Goal: Task Accomplishment & Management: Use online tool/utility

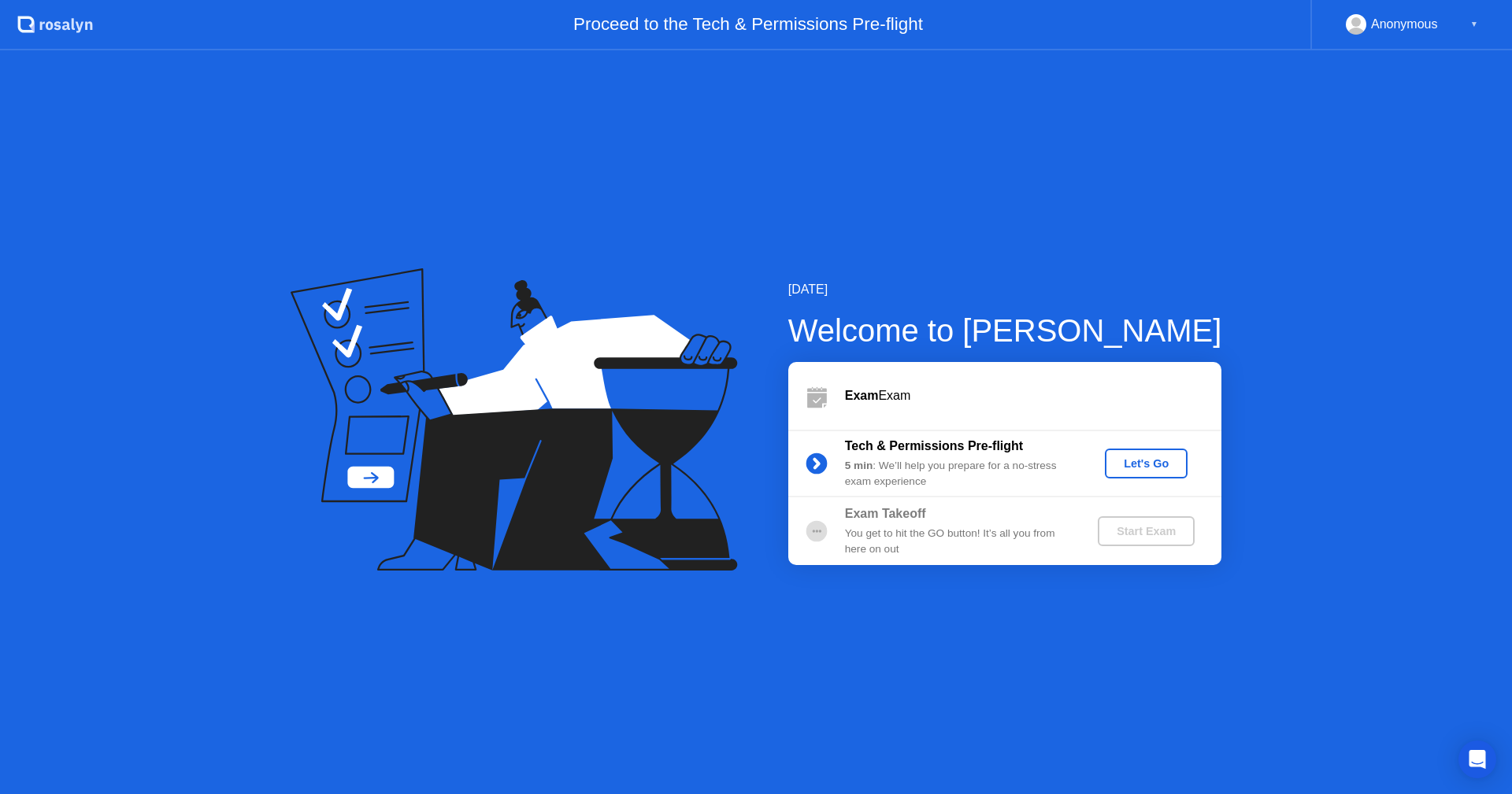
click at [1168, 459] on div "Let's Go" at bounding box center [1145, 464] width 70 height 13
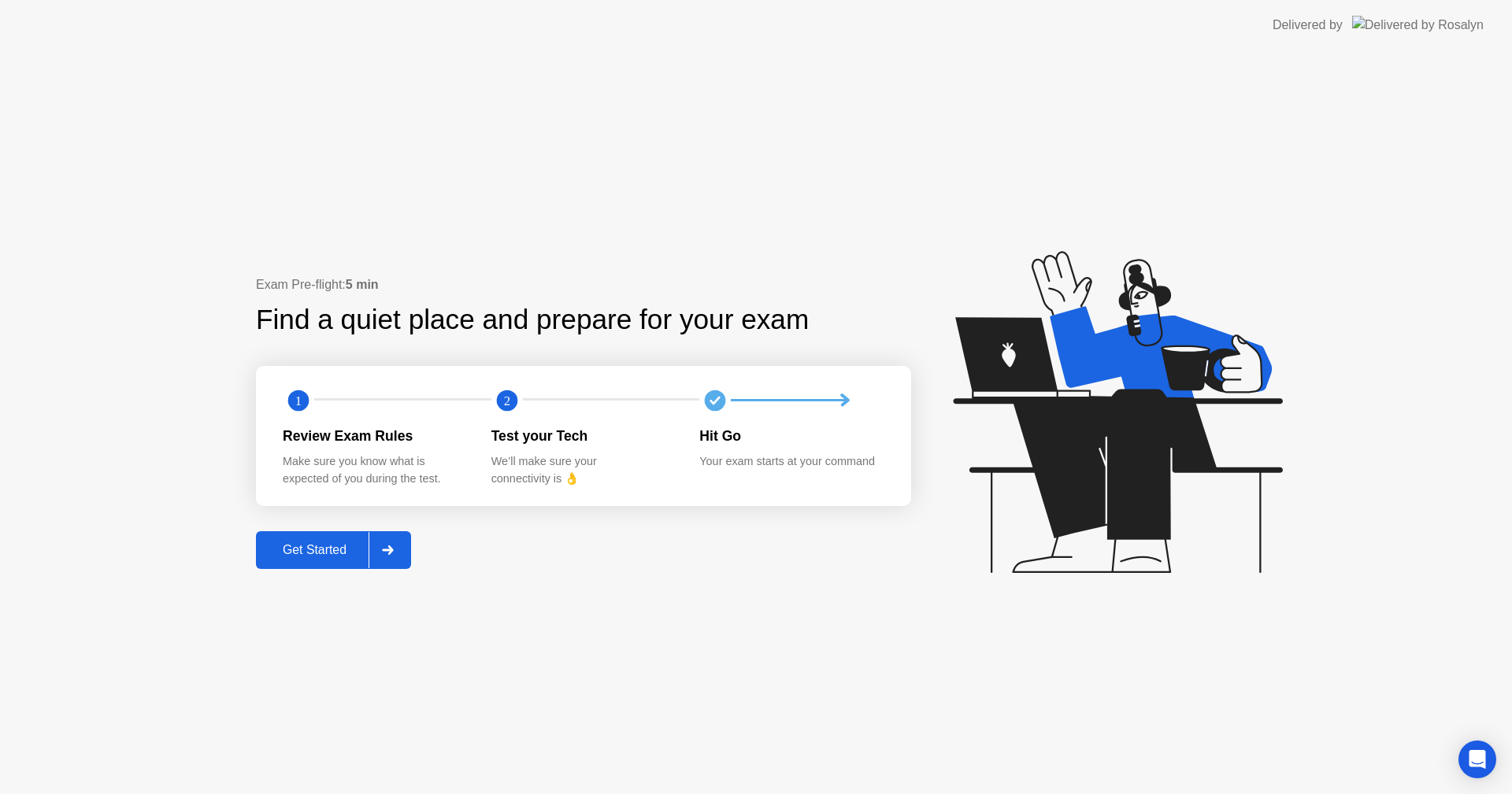
click at [337, 545] on div "Get Started" at bounding box center [315, 551] width 108 height 15
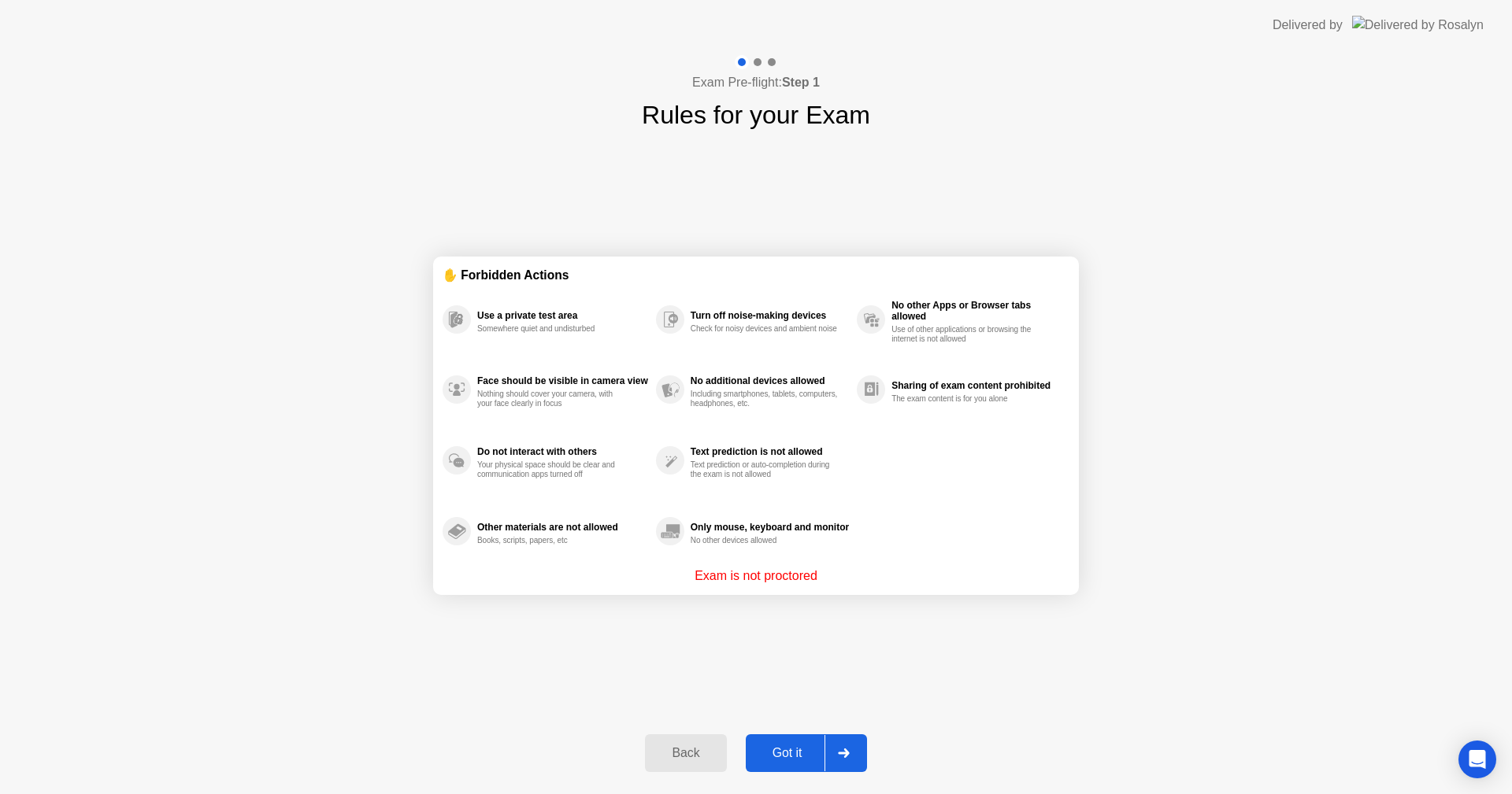
click at [792, 747] on div "Got it" at bounding box center [787, 754] width 74 height 15
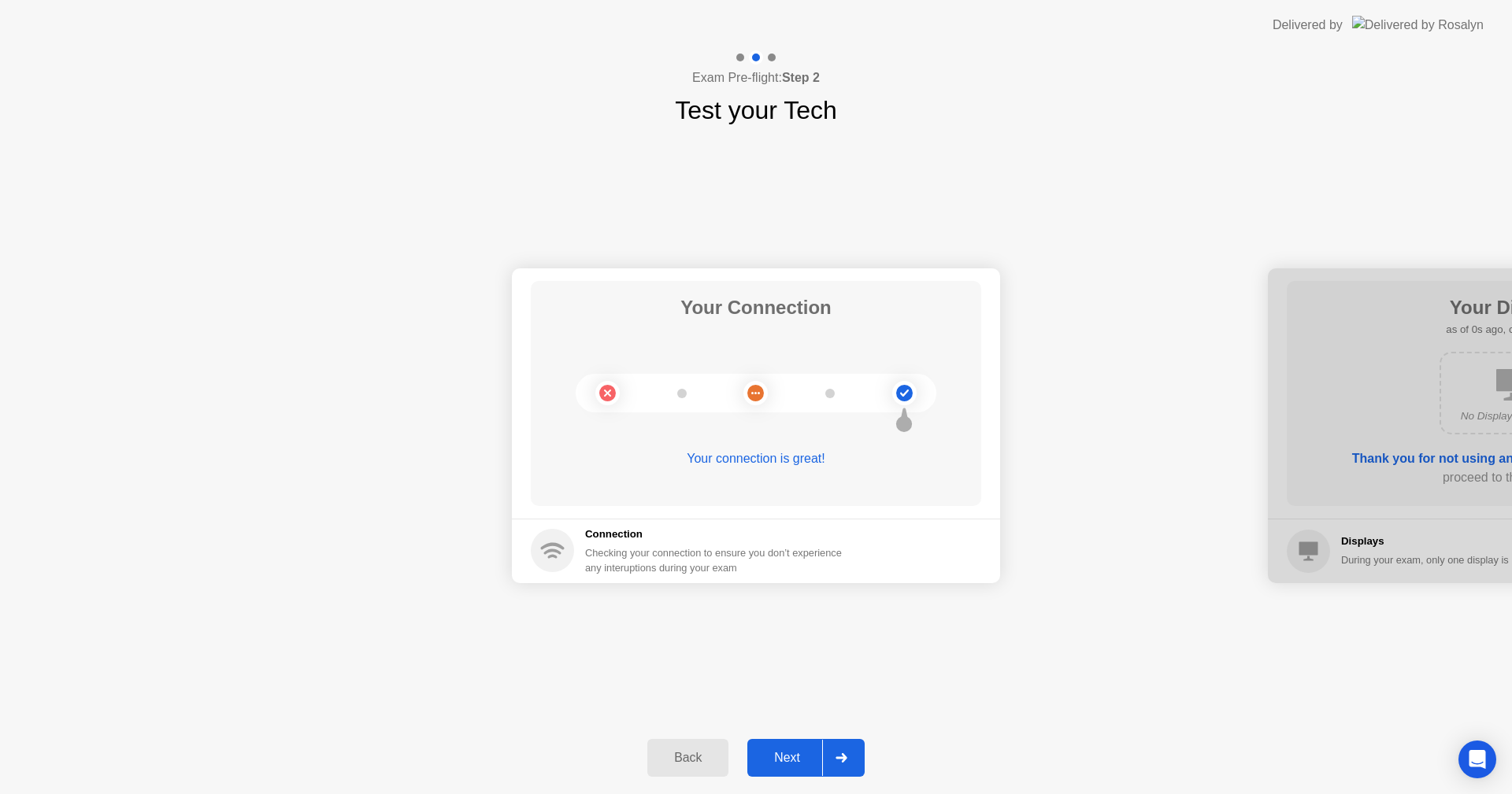
click at [790, 754] on div "Next" at bounding box center [787, 758] width 70 height 15
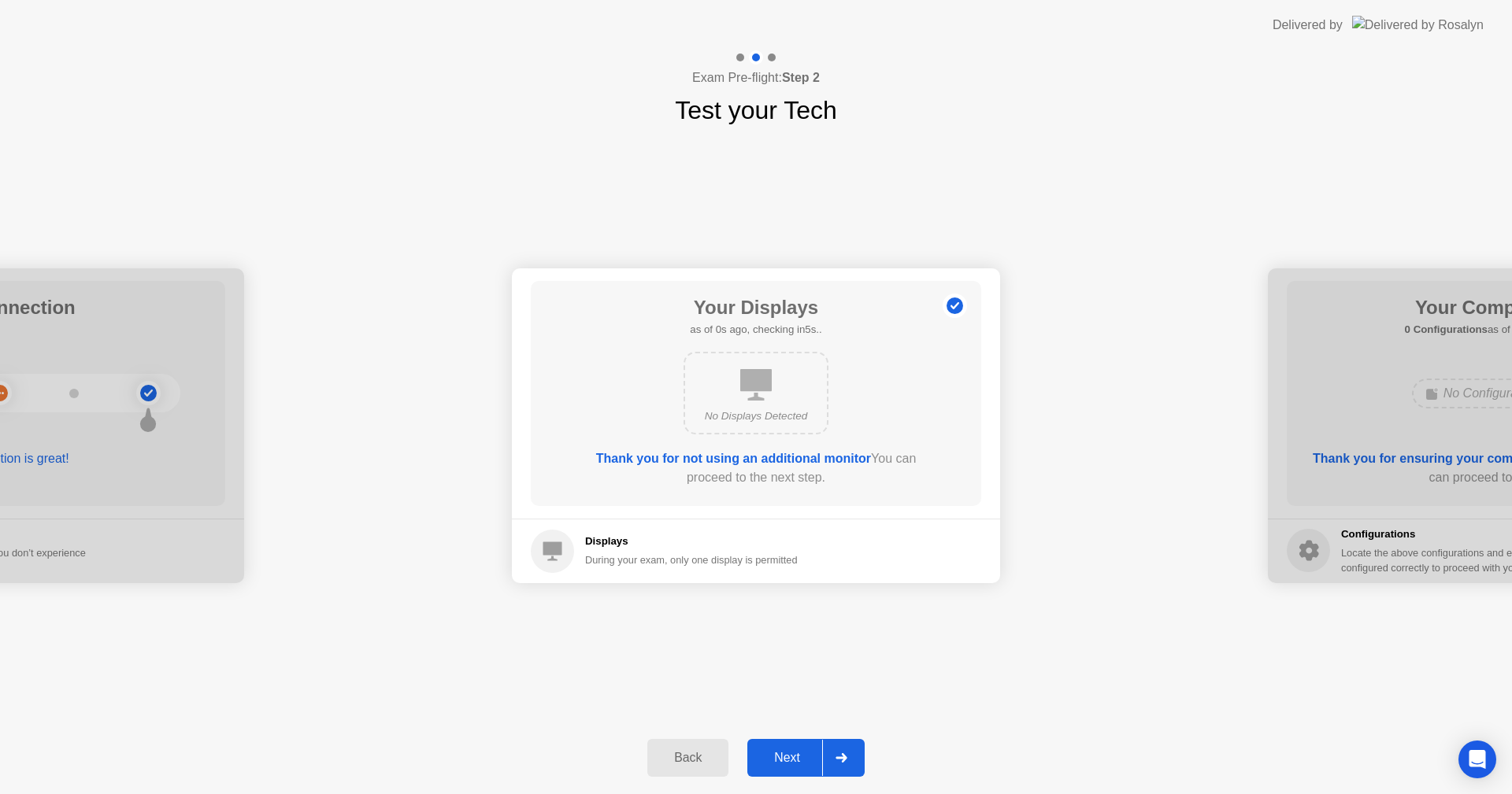
click at [790, 754] on div "Next" at bounding box center [787, 758] width 70 height 15
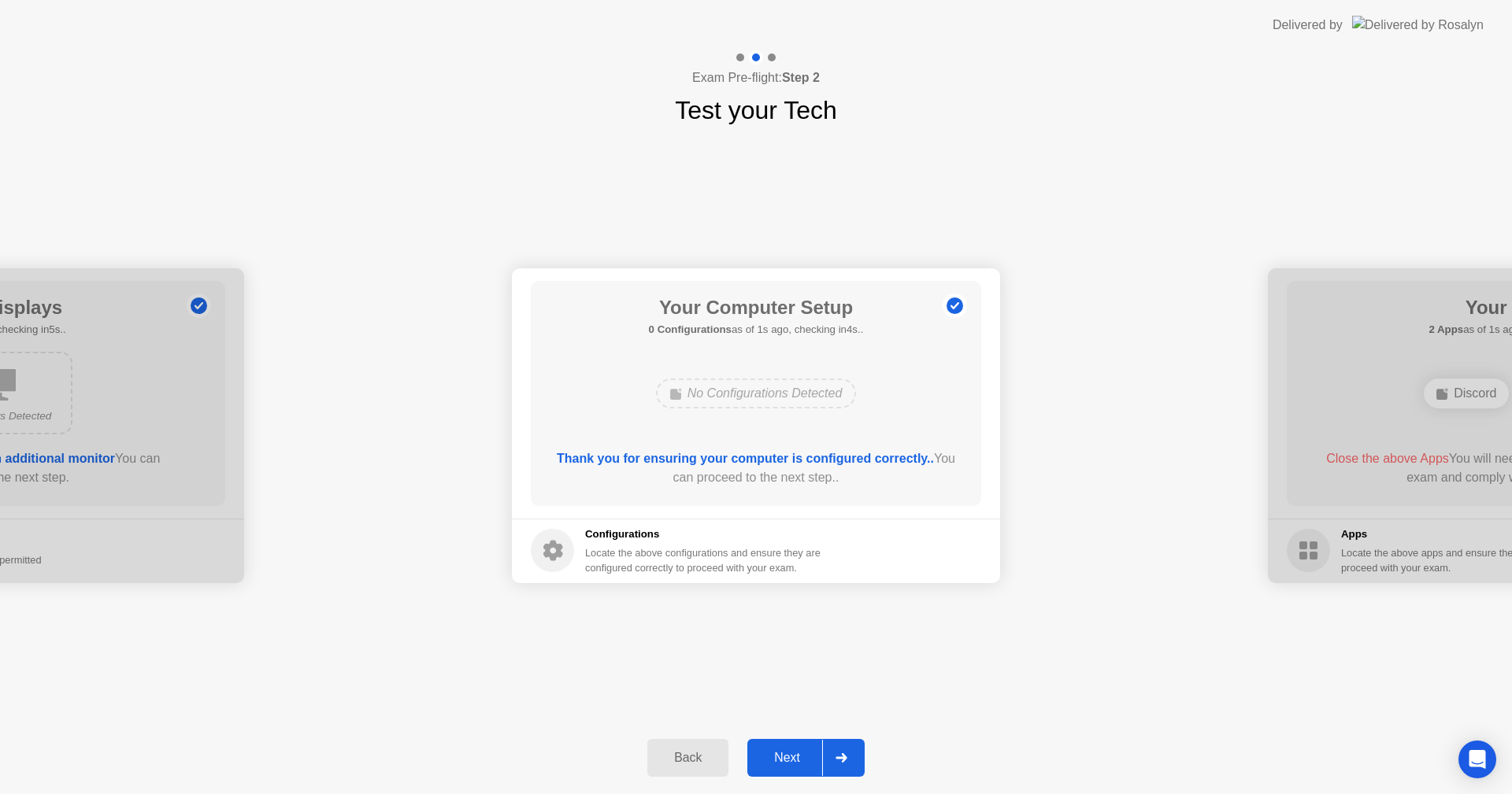
click at [790, 754] on div "Next" at bounding box center [787, 758] width 70 height 15
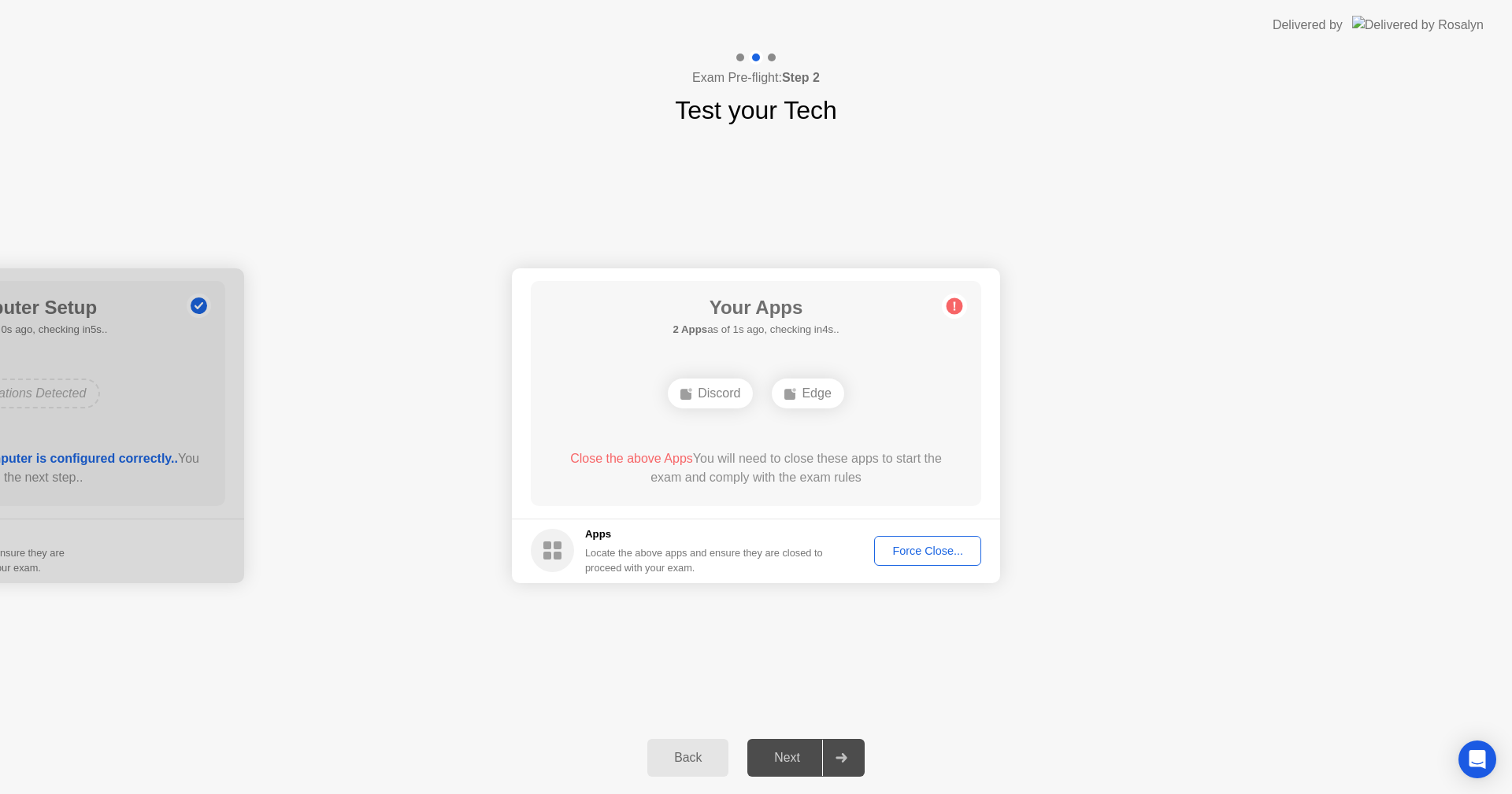
click at [928, 555] on div "Force Close..." at bounding box center [927, 552] width 96 height 13
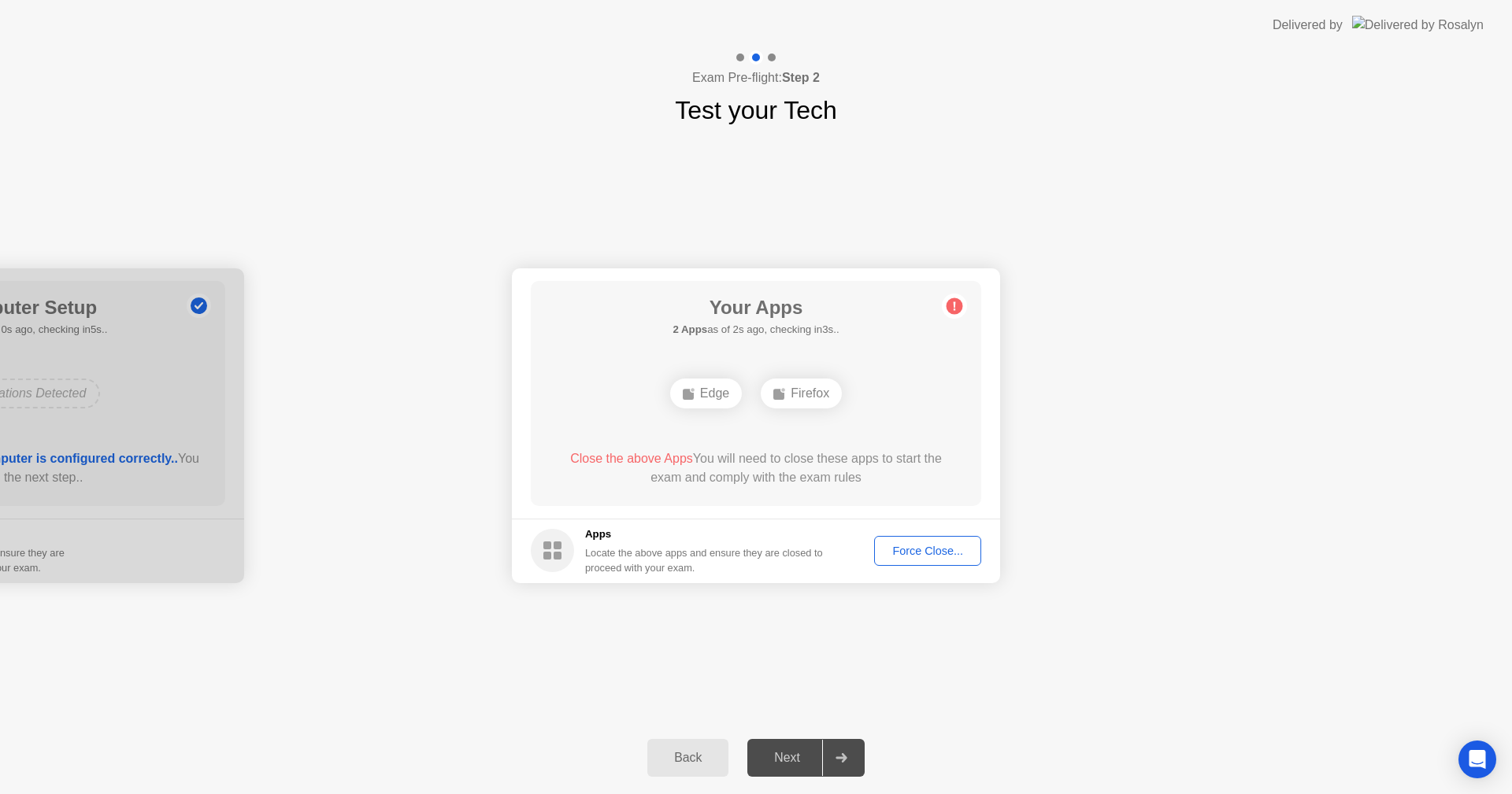
click at [905, 552] on div "Force Close..." at bounding box center [927, 552] width 96 height 13
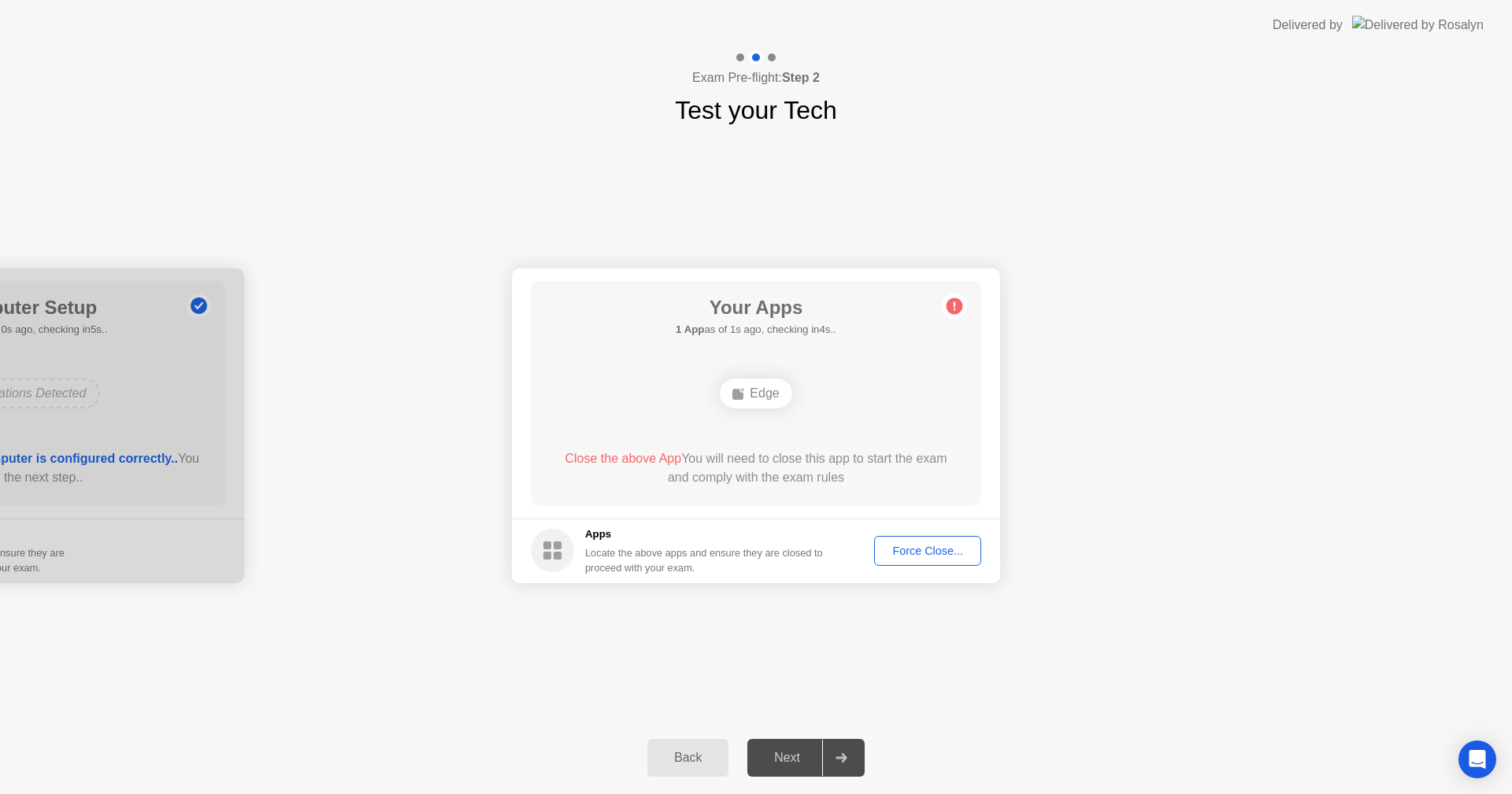
click at [906, 548] on div "Force Close..." at bounding box center [927, 552] width 96 height 13
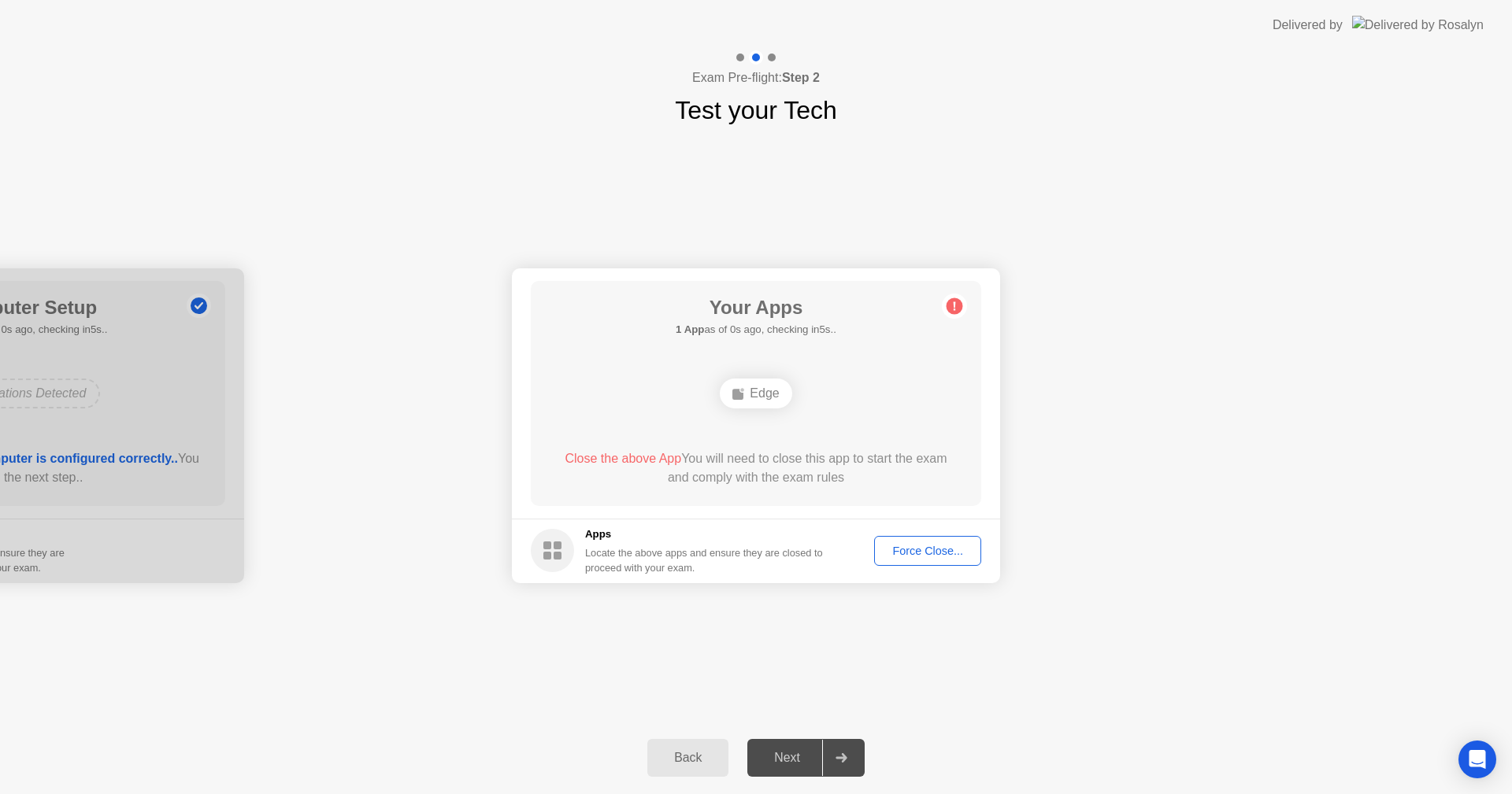
click at [904, 552] on div "Force Close..." at bounding box center [927, 552] width 96 height 13
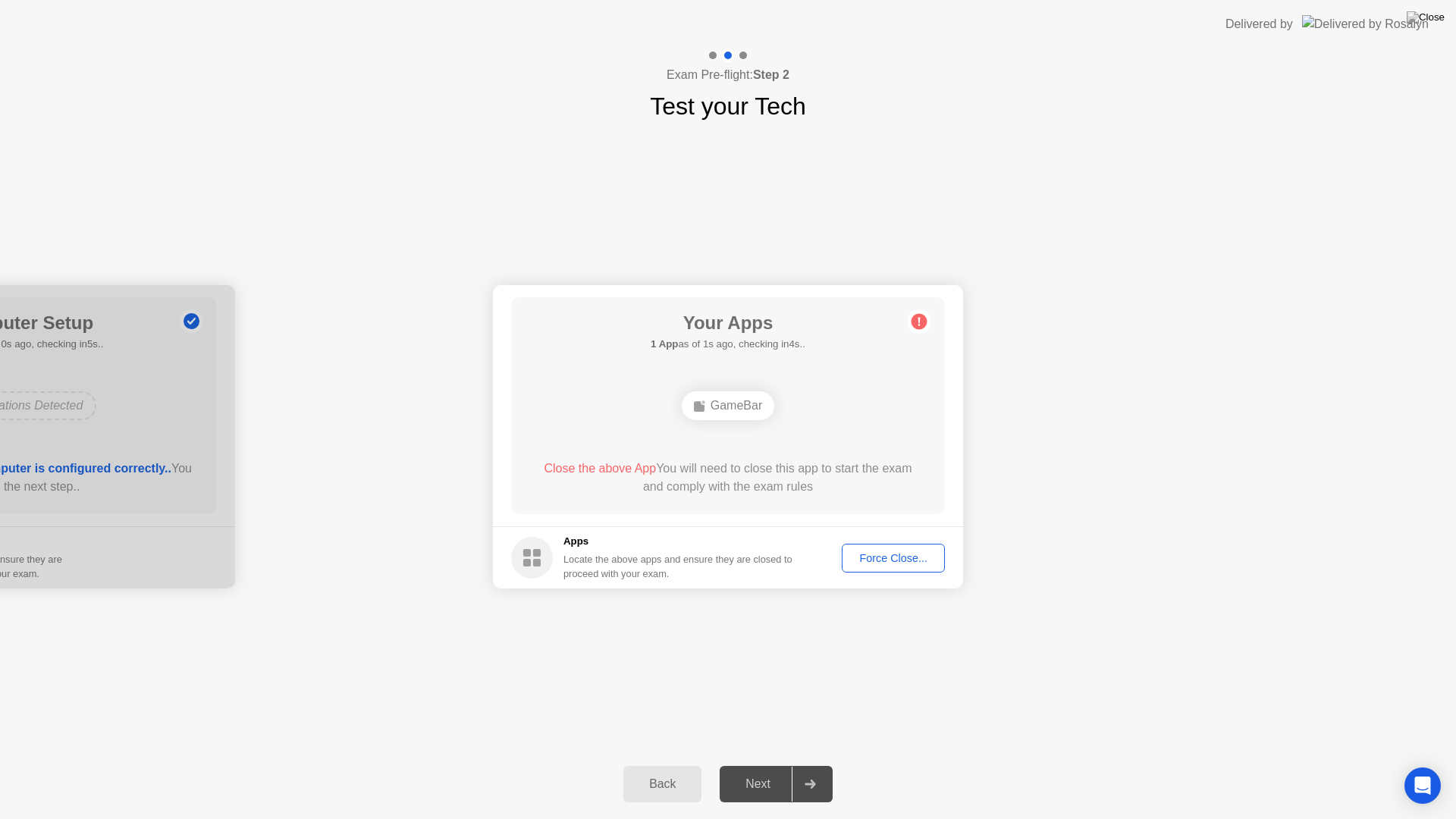
click at [902, 557] on div "Force Close..." at bounding box center [893, 558] width 92 height 12
click at [858, 558] on div "Force Close..." at bounding box center [893, 558] width 92 height 12
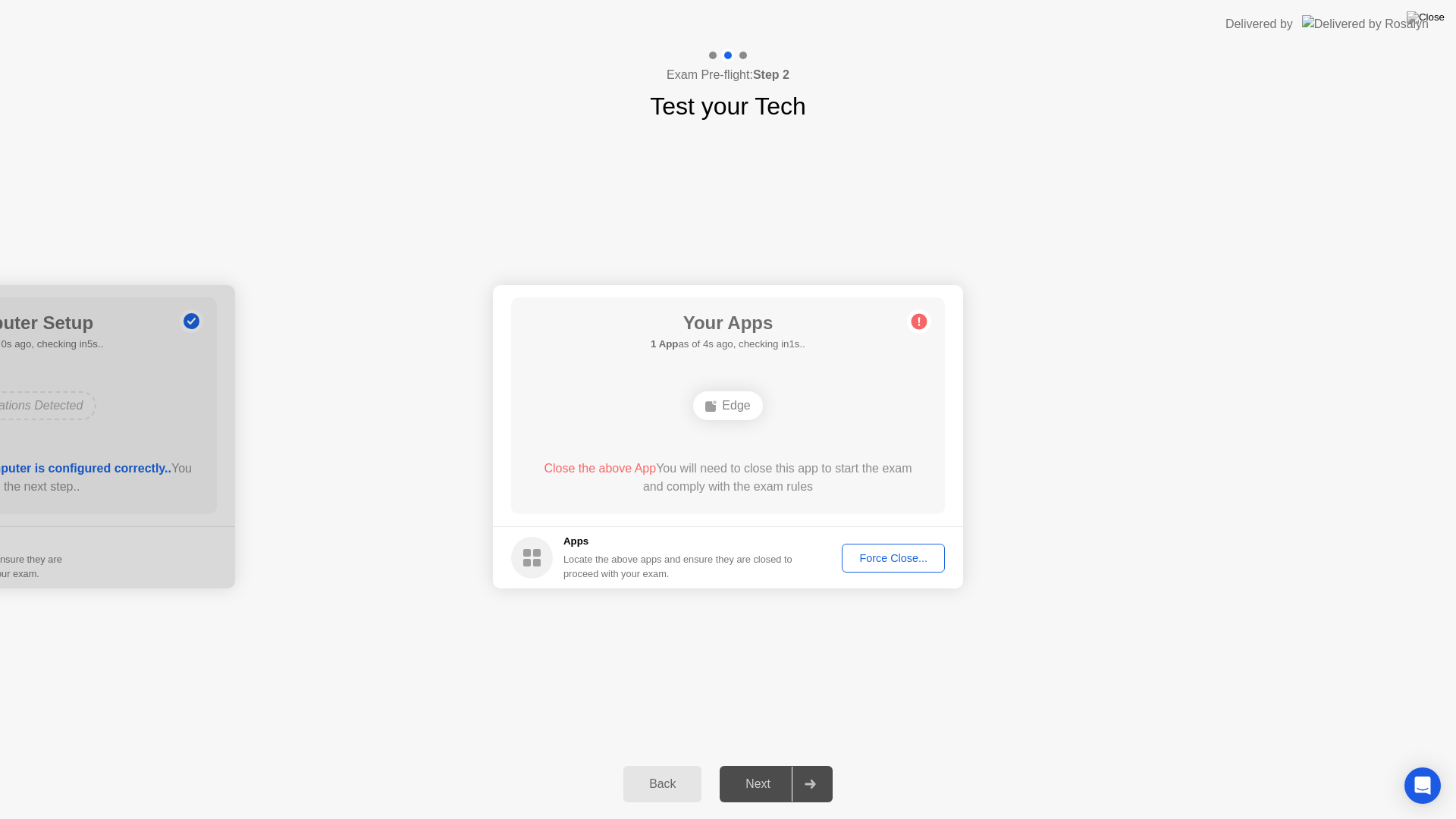
click at [881, 558] on div "Force Close..." at bounding box center [893, 558] width 92 height 12
click at [864, 558] on div "Force Close..." at bounding box center [893, 558] width 92 height 12
click at [910, 556] on div "Force Close..." at bounding box center [893, 558] width 92 height 12
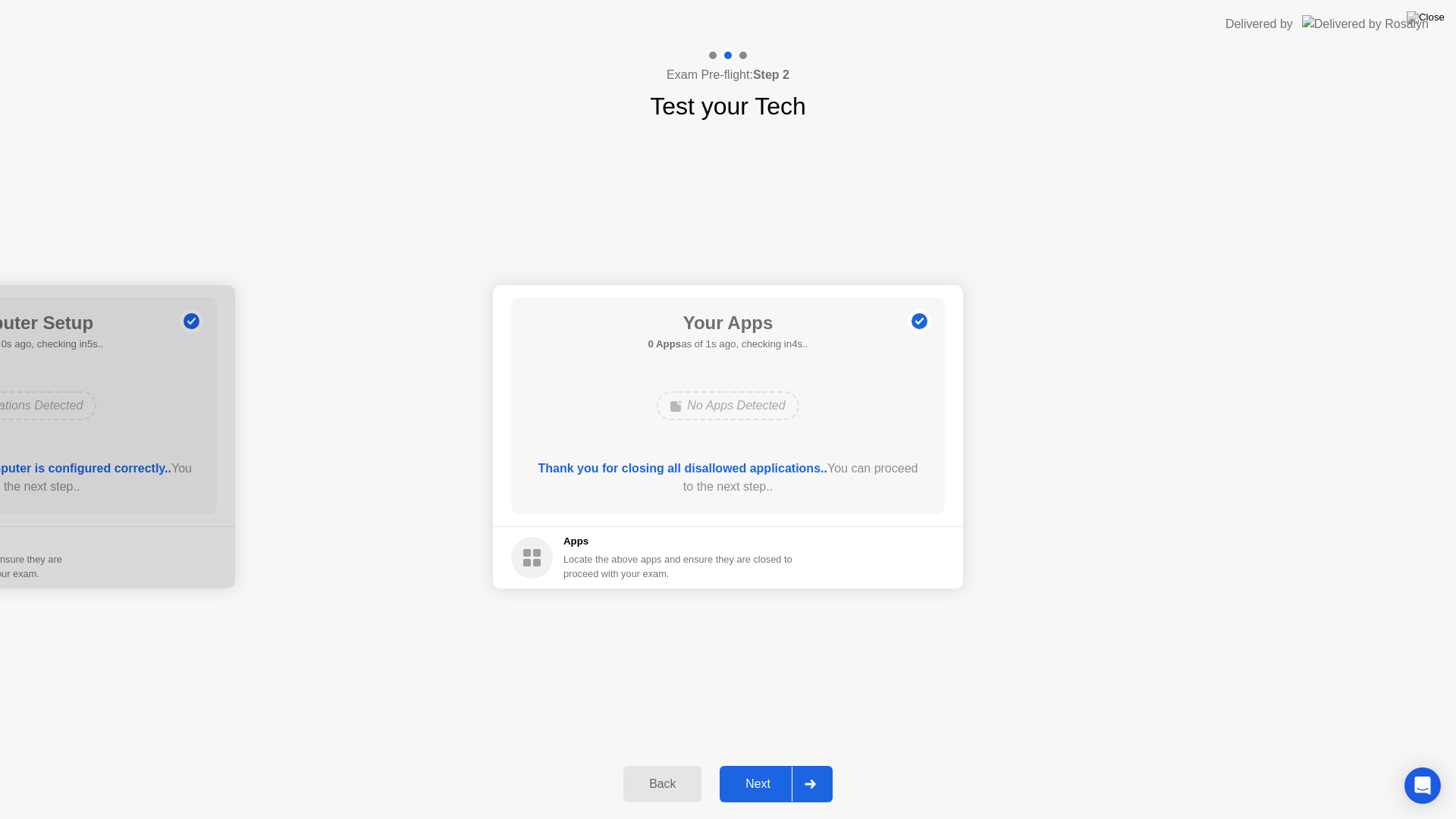
click at [761, 764] on div "Next" at bounding box center [758, 784] width 68 height 14
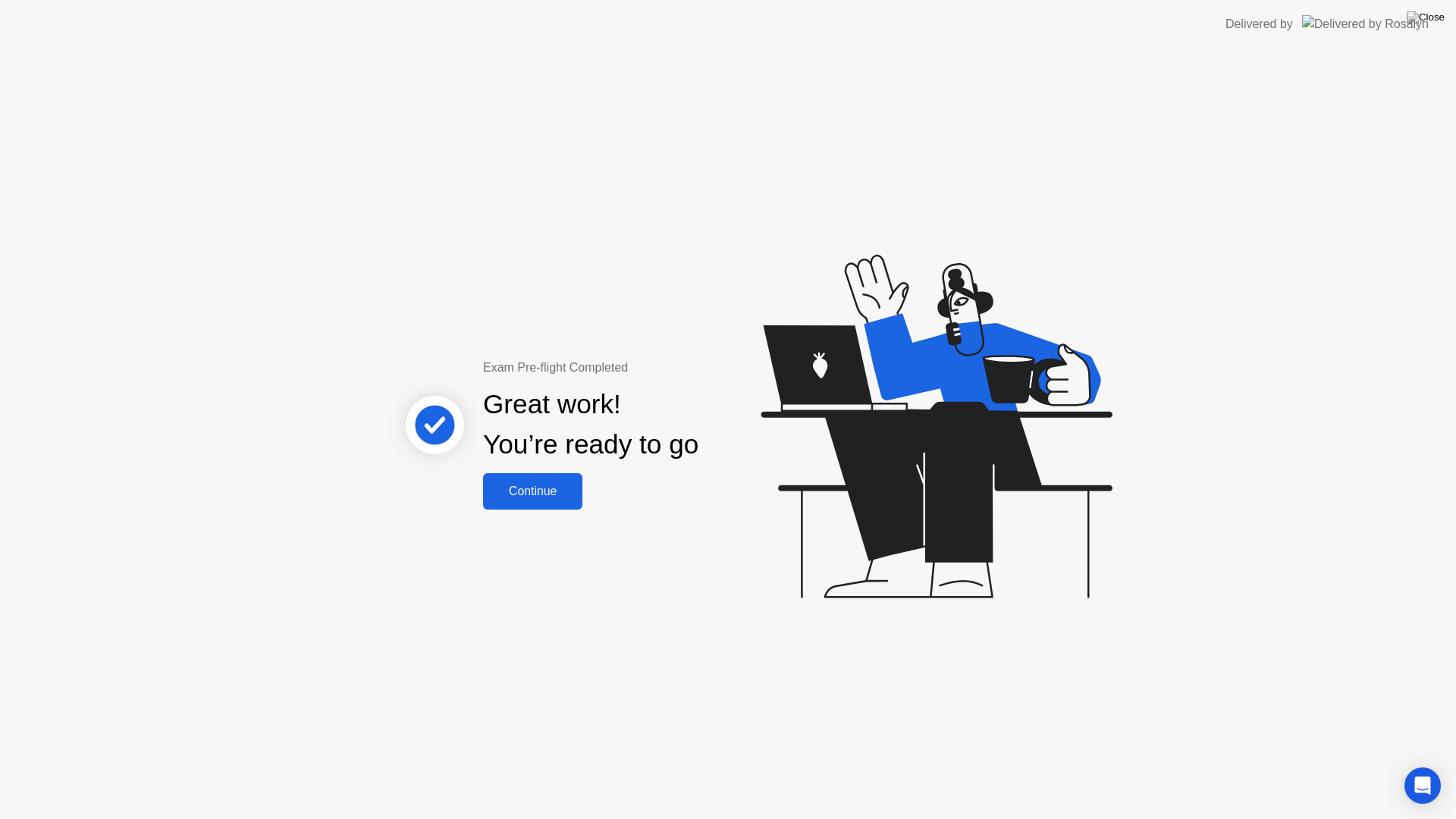
click at [540, 494] on div "Continue" at bounding box center [532, 492] width 90 height 14
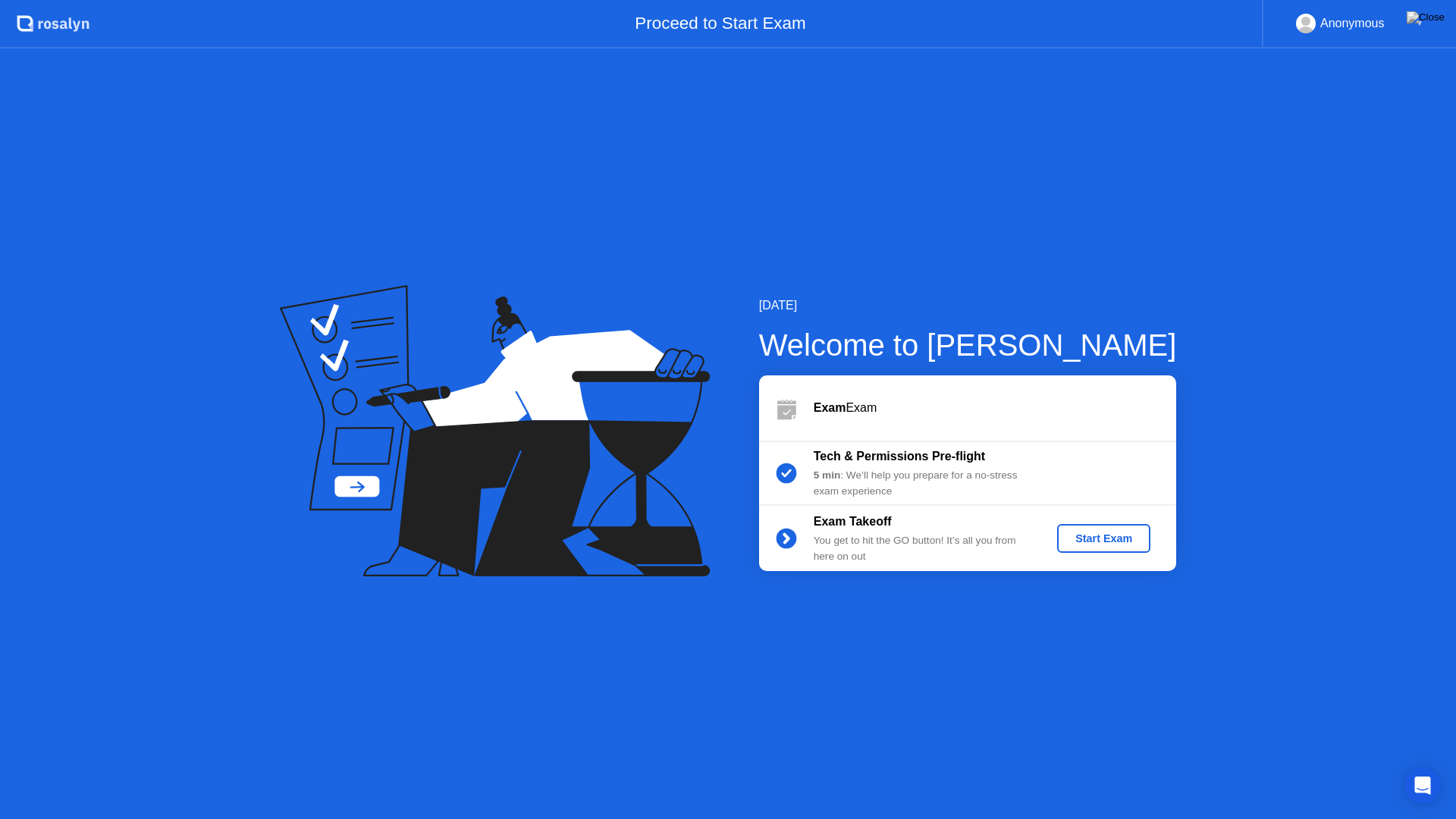
click at [1115, 547] on button "Start Exam" at bounding box center [1104, 538] width 93 height 29
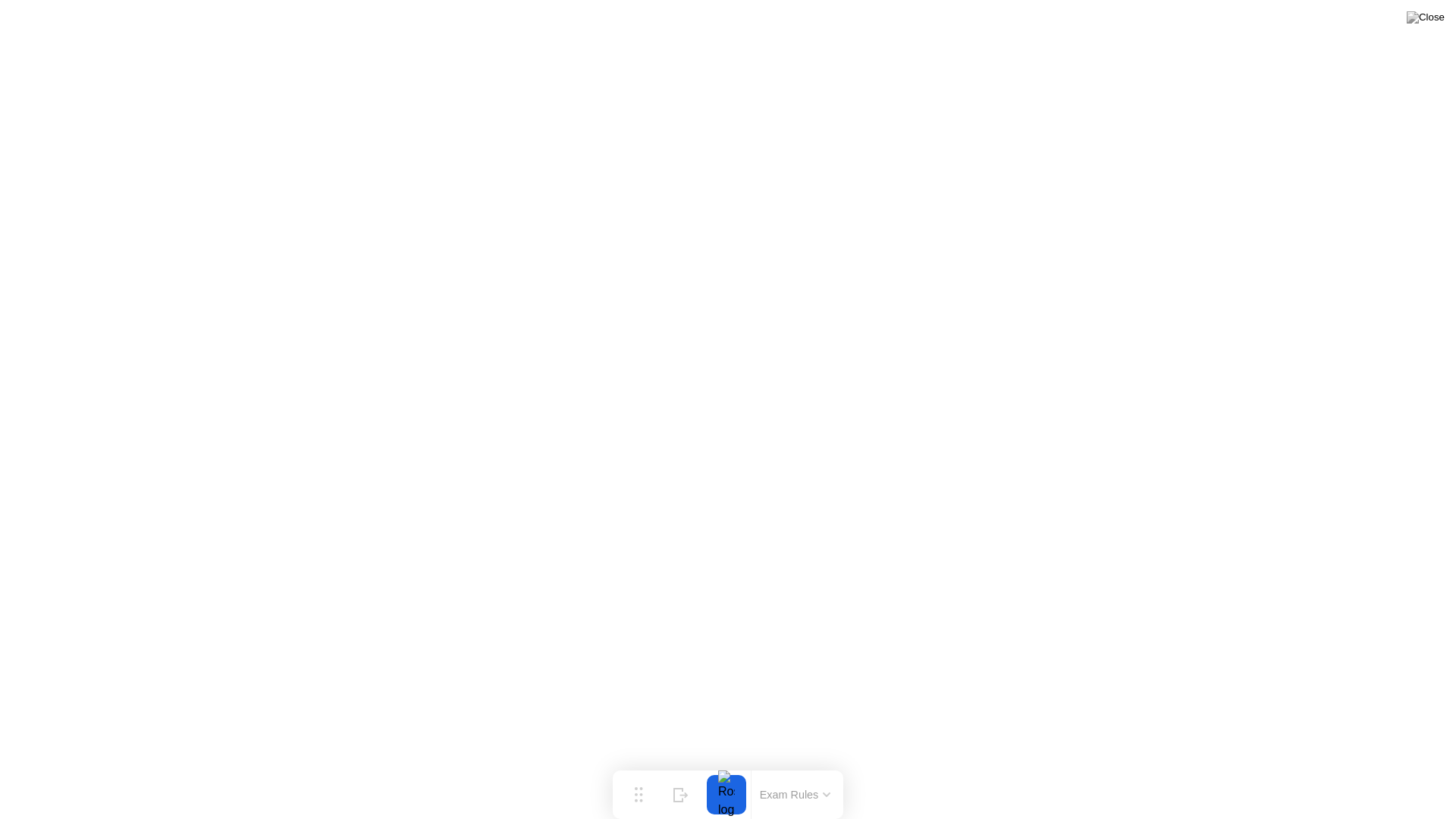
click at [817, 764] on button "Exam Rules" at bounding box center [796, 794] width 81 height 14
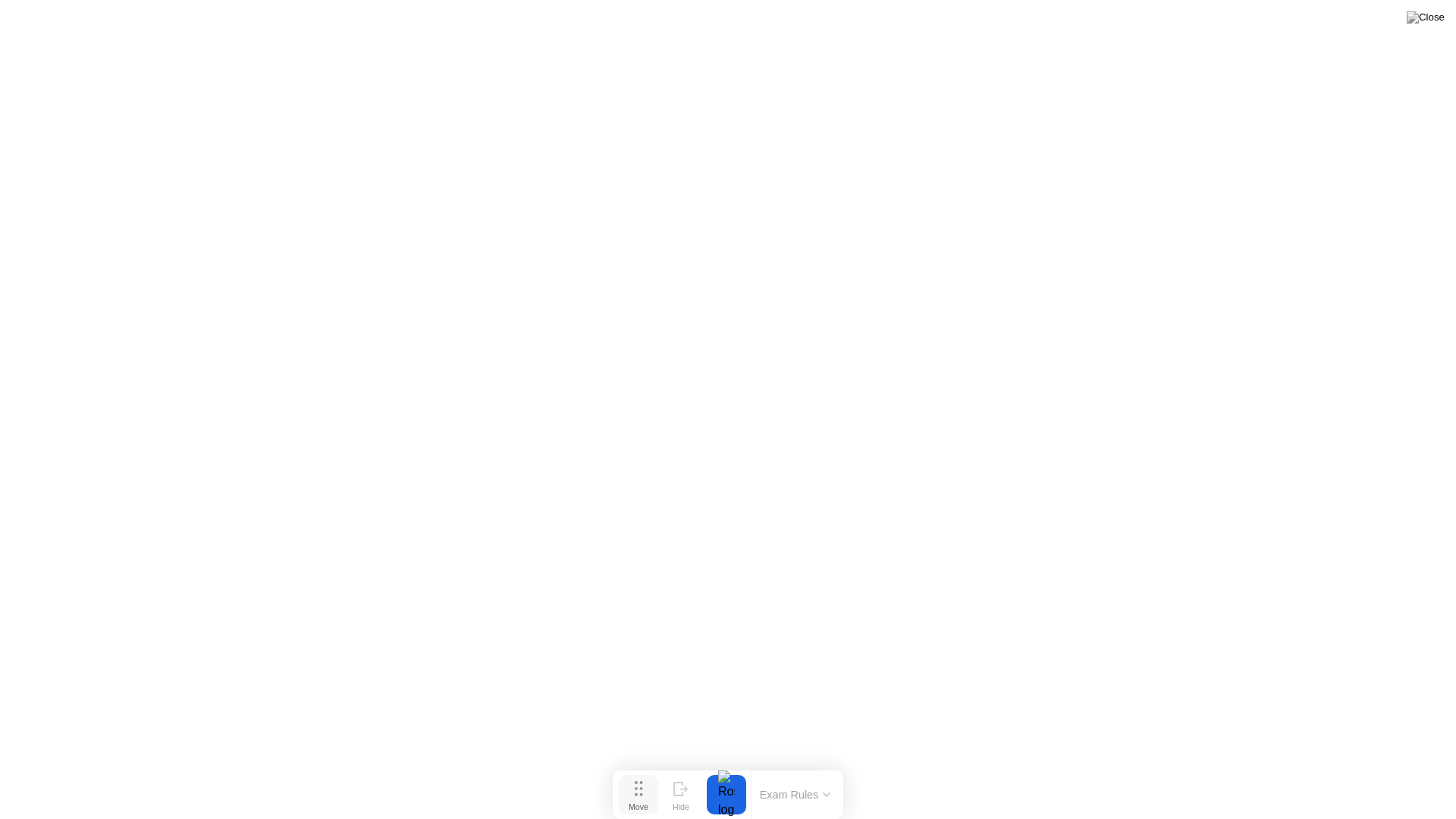
click at [624, 764] on button "Move" at bounding box center [638, 794] width 40 height 40
drag, startPoint x: 799, startPoint y: 775, endPoint x: 782, endPoint y: 777, distance: 17.1
click at [782, 764] on div "Exam Rules" at bounding box center [795, 794] width 88 height 48
click at [1440, 15] on img at bounding box center [1425, 18] width 38 height 12
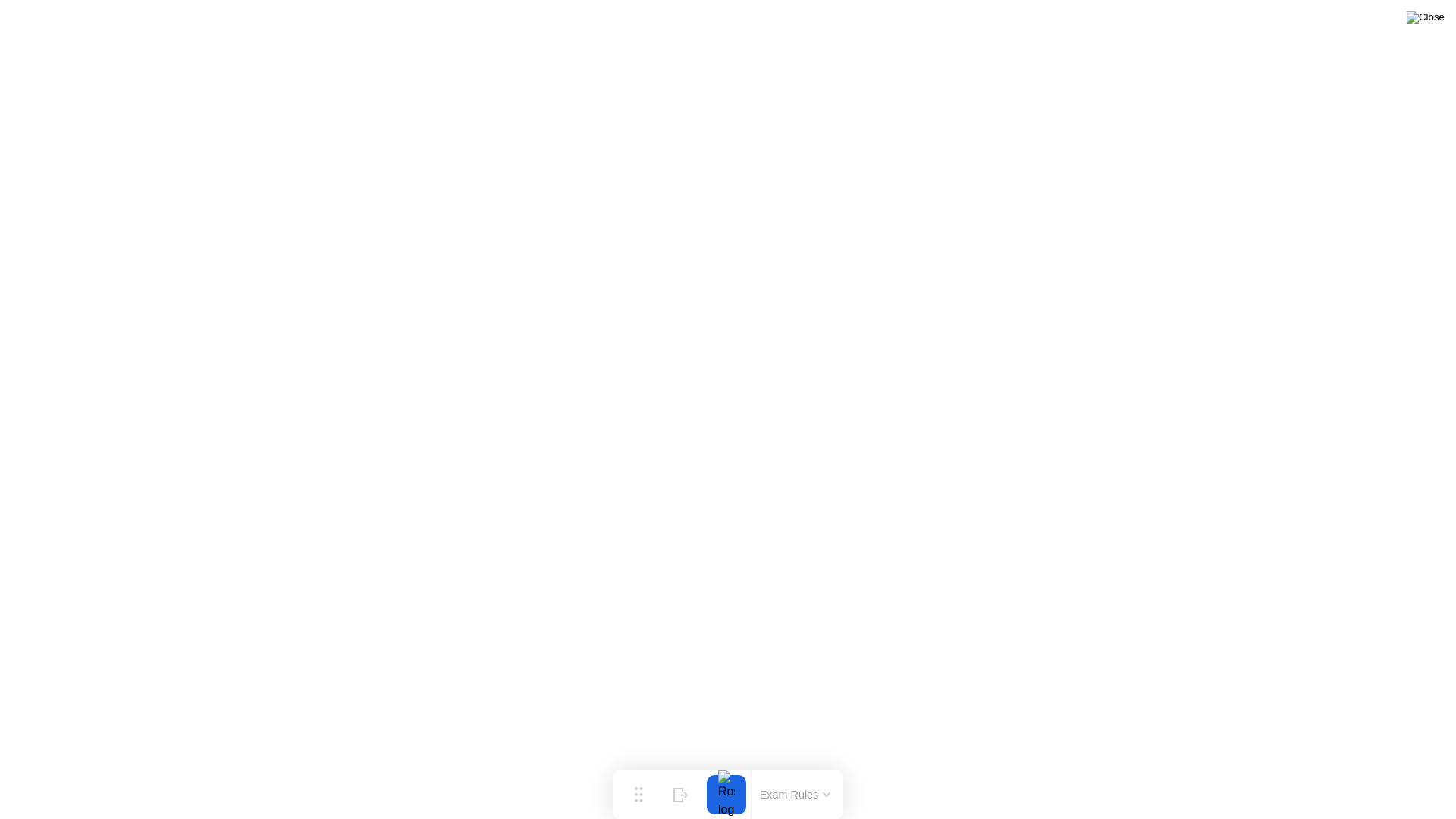
click at [1437, 21] on img at bounding box center [1425, 18] width 38 height 12
